Goal: Check status

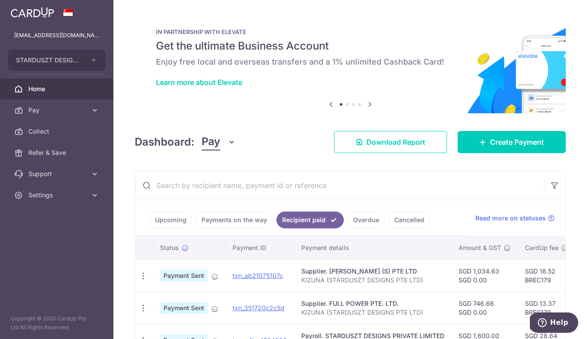
click at [37, 89] on span "Home" at bounding box center [57, 89] width 58 height 9
